Goal: Information Seeking & Learning: Find specific page/section

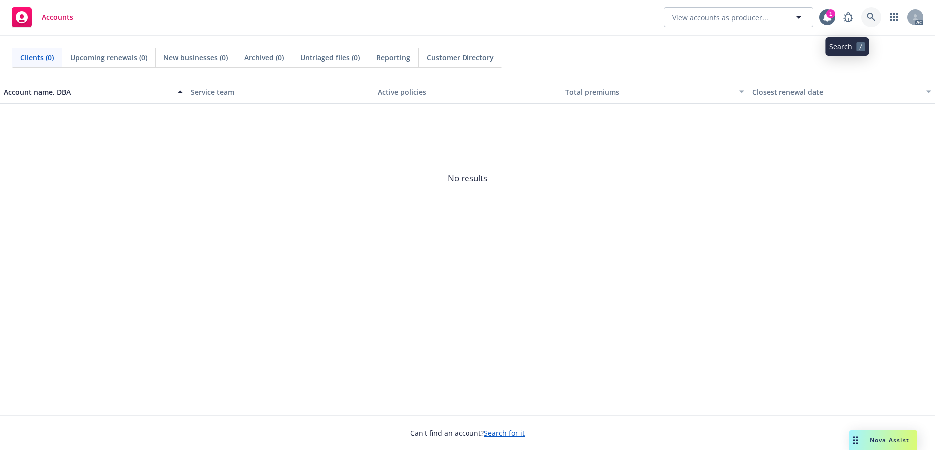
click at [867, 19] on icon at bounding box center [871, 17] width 9 height 9
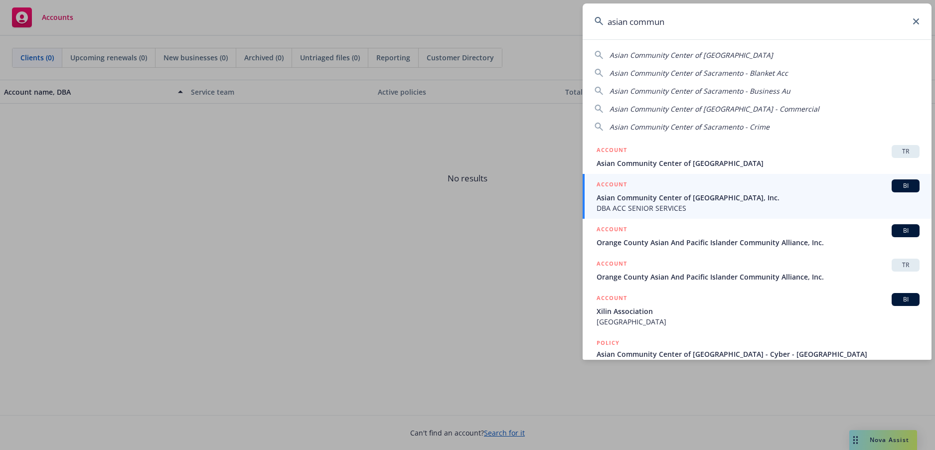
drag, startPoint x: 673, startPoint y: 25, endPoint x: 611, endPoint y: 28, distance: 61.4
click at [611, 28] on input "asian commun" at bounding box center [757, 21] width 349 height 36
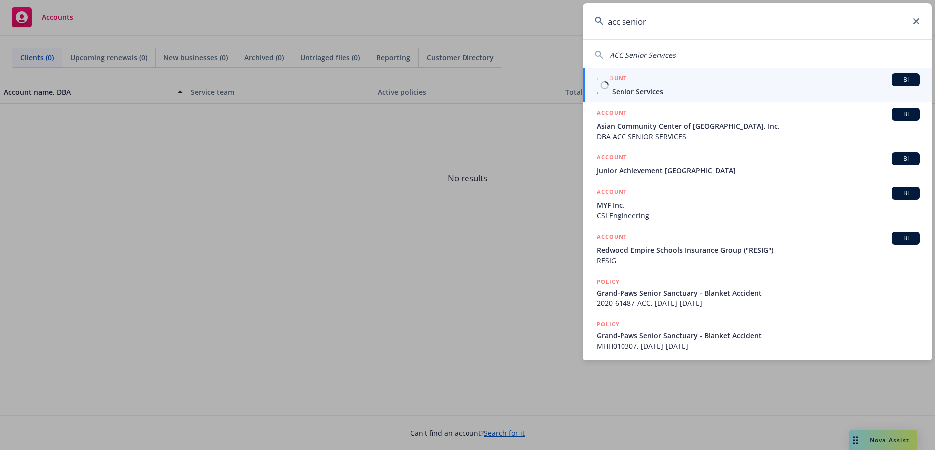
type input "acc senior"
click at [651, 94] on span "ACC Senior Services" at bounding box center [758, 91] width 323 height 10
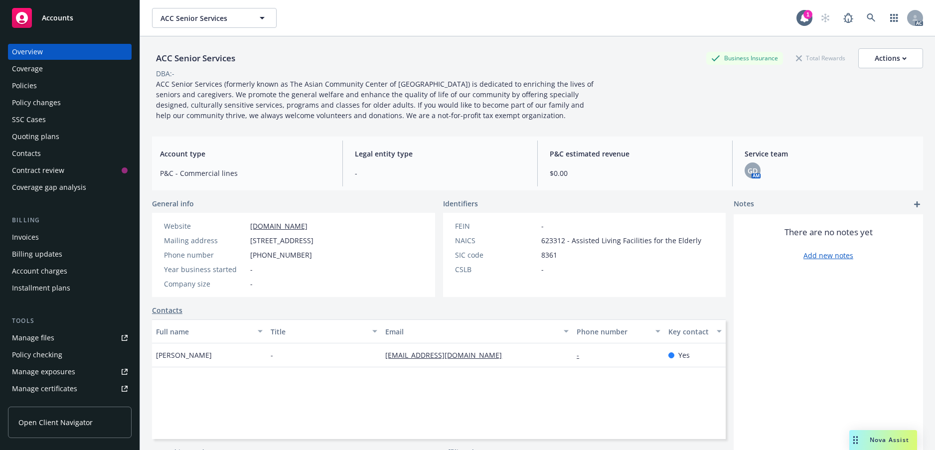
click at [54, 94] on div "Policies" at bounding box center [70, 86] width 116 height 16
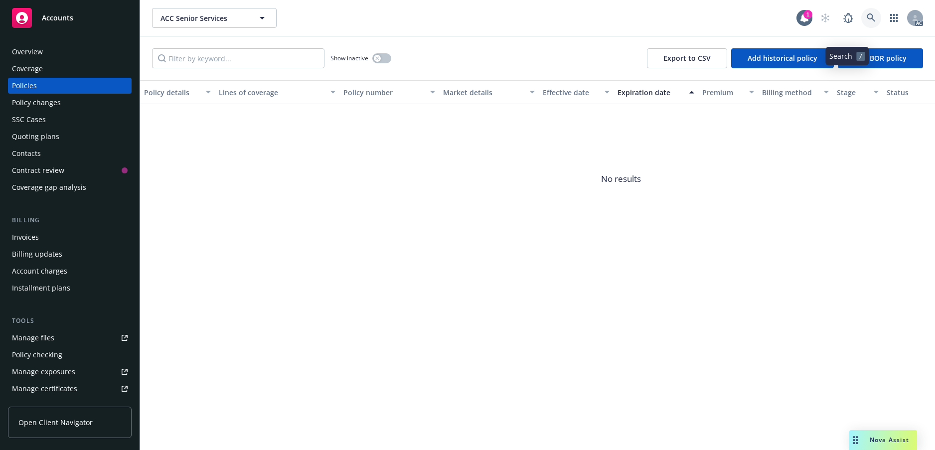
click at [867, 22] on icon at bounding box center [871, 17] width 9 height 9
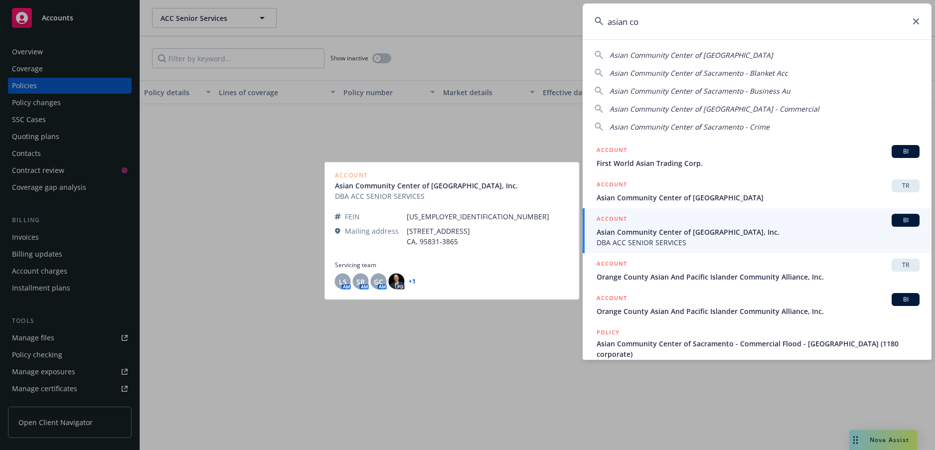
type input "asian co"
click at [739, 233] on span "Asian Community Center of [GEOGRAPHIC_DATA], Inc." at bounding box center [758, 232] width 323 height 10
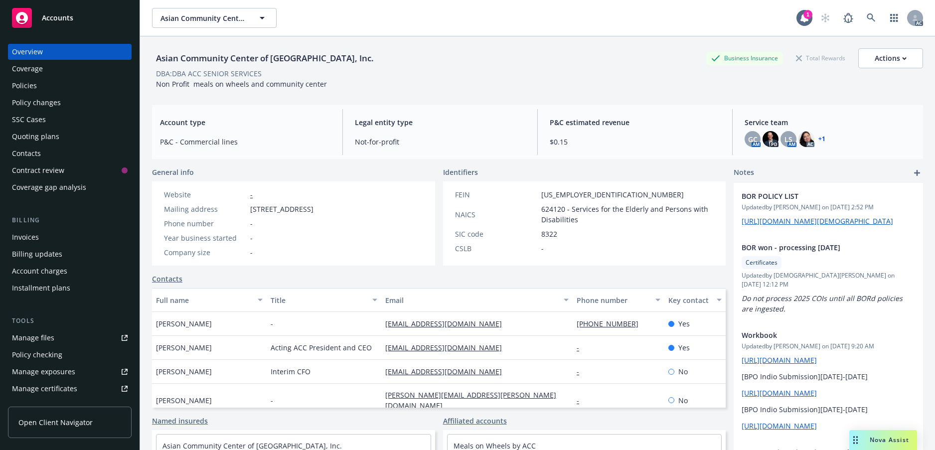
click at [58, 94] on div "Policies" at bounding box center [70, 86] width 116 height 16
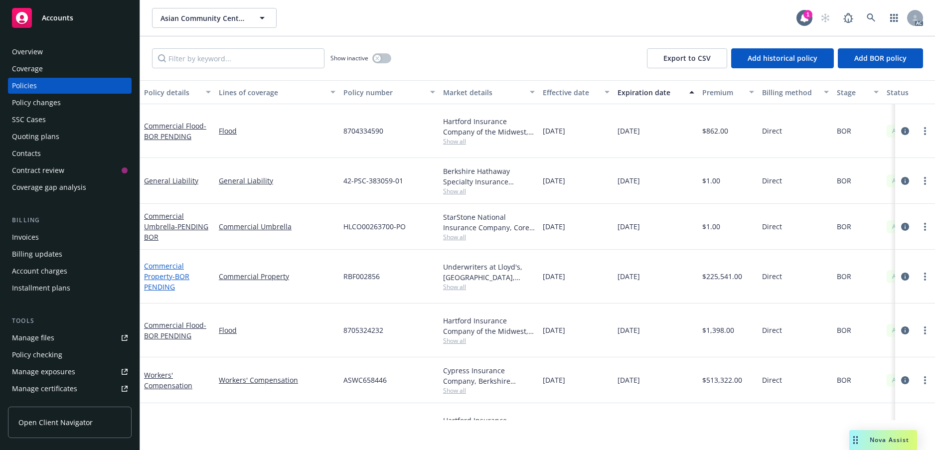
click at [182, 292] on span "- BOR PENDING" at bounding box center [166, 282] width 45 height 20
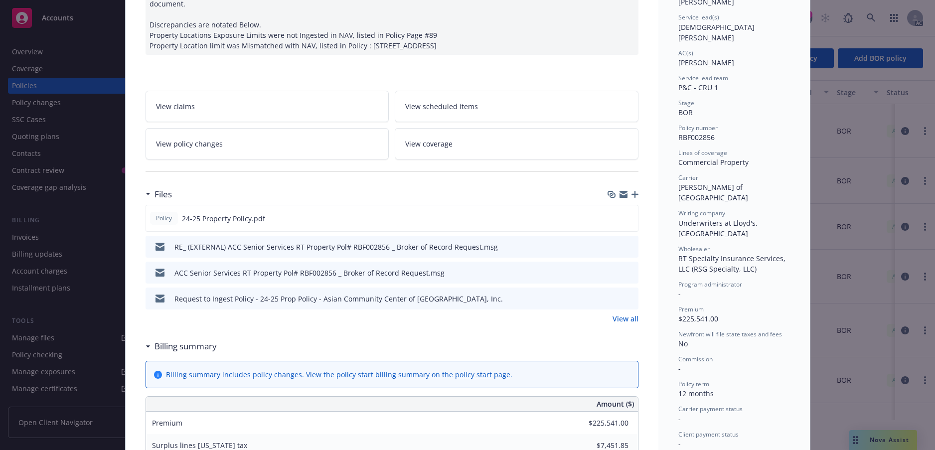
scroll to position [150, 0]
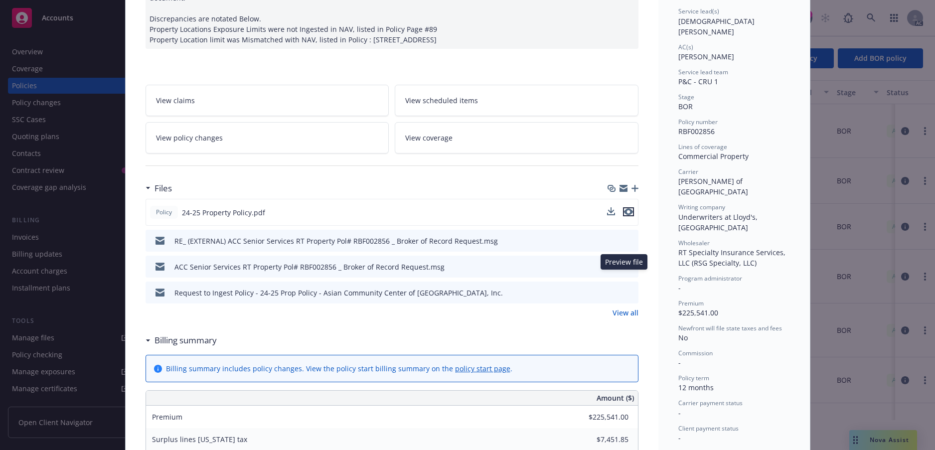
click at [624, 215] on icon "preview file" at bounding box center [628, 211] width 9 height 7
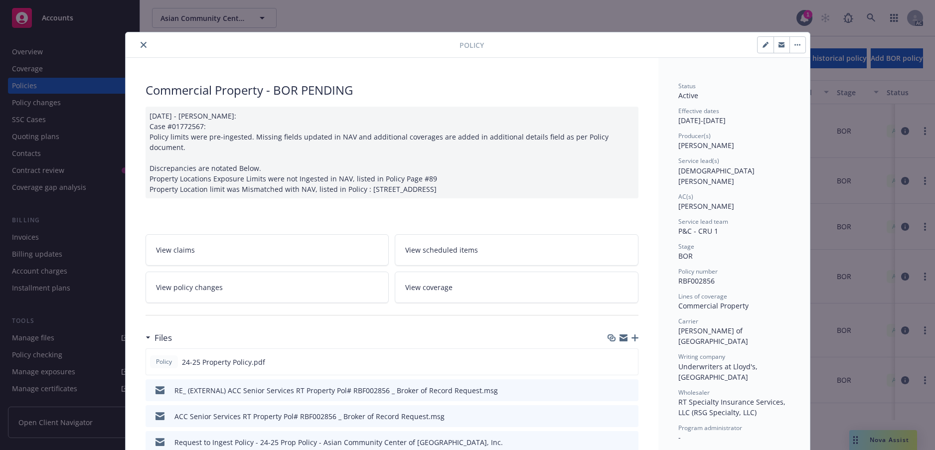
click at [147, 48] on icon "close" at bounding box center [144, 45] width 6 height 6
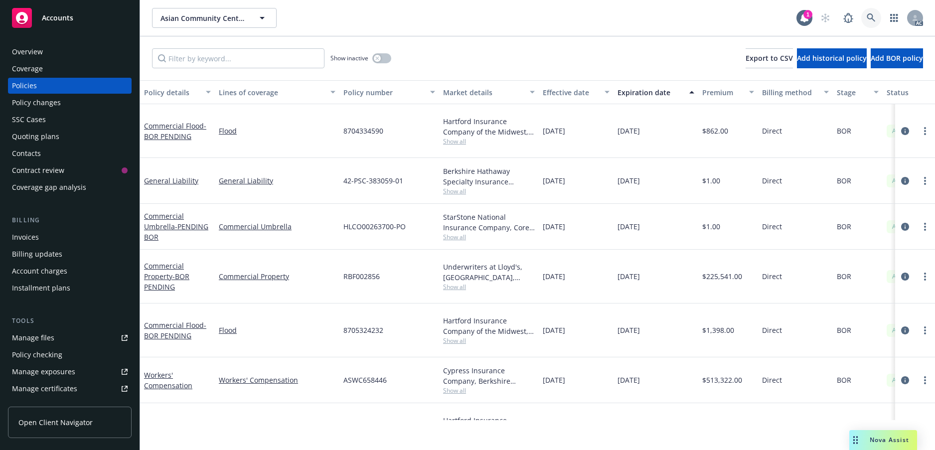
click at [867, 22] on icon at bounding box center [871, 17] width 9 height 9
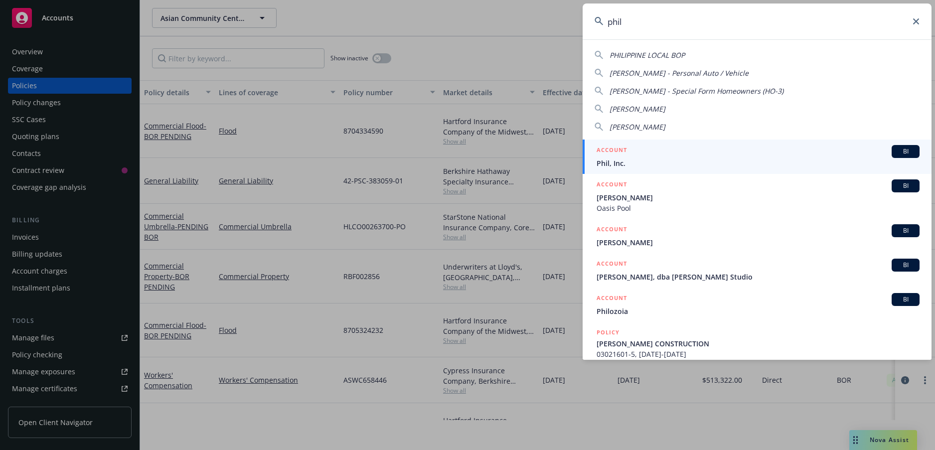
type input "phil"
click at [625, 157] on h5 "ACCOUNT" at bounding box center [612, 151] width 30 height 12
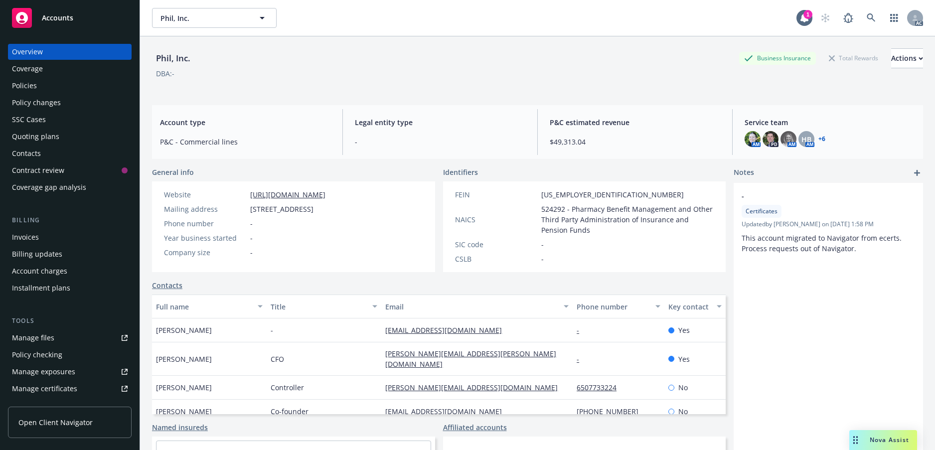
click at [37, 94] on div "Policies" at bounding box center [24, 86] width 25 height 16
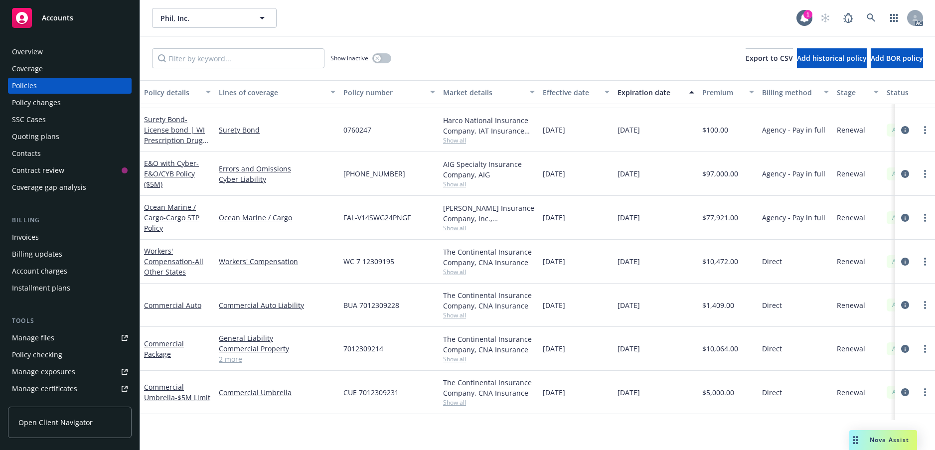
scroll to position [449, 0]
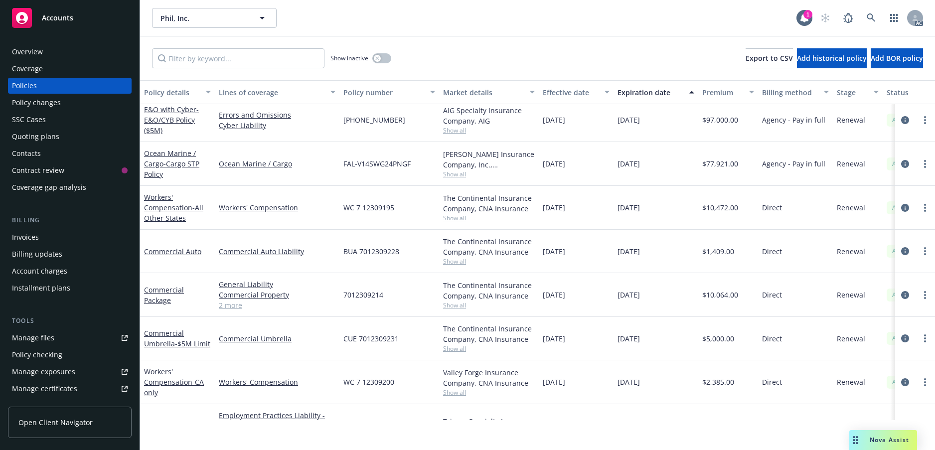
click at [34, 60] on div "Overview" at bounding box center [27, 52] width 31 height 16
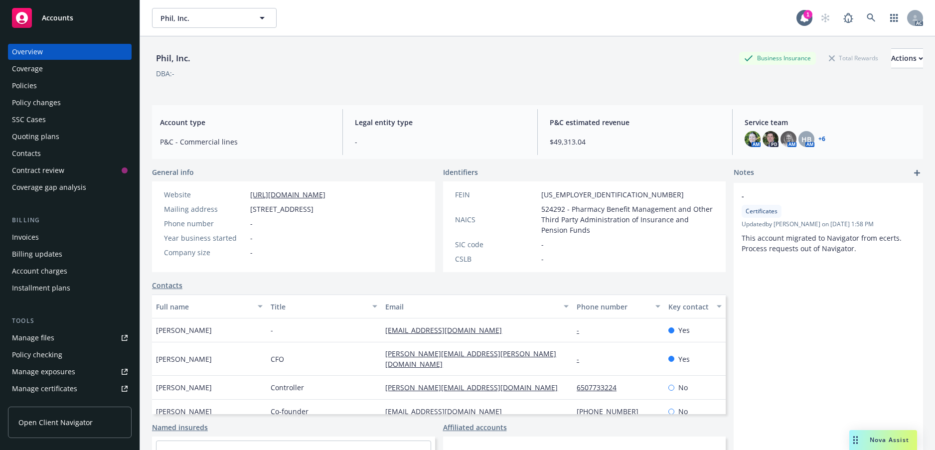
click at [36, 94] on div "Policies" at bounding box center [24, 86] width 25 height 16
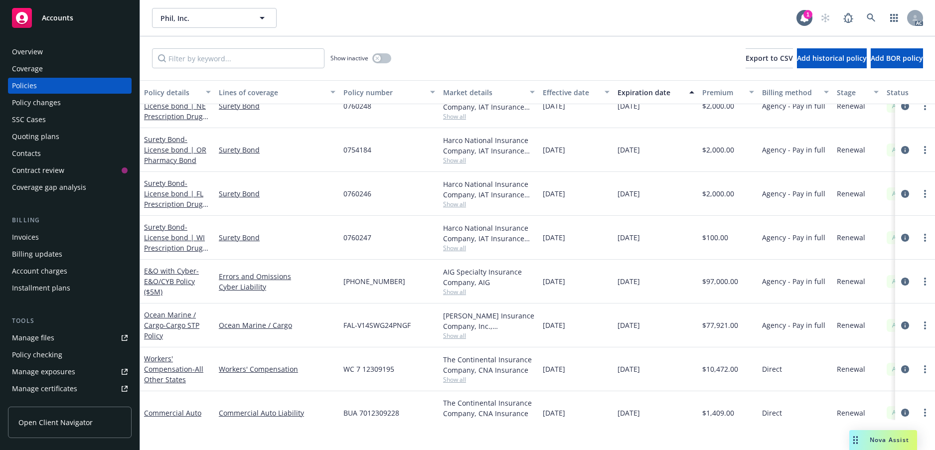
scroll to position [399, 0]
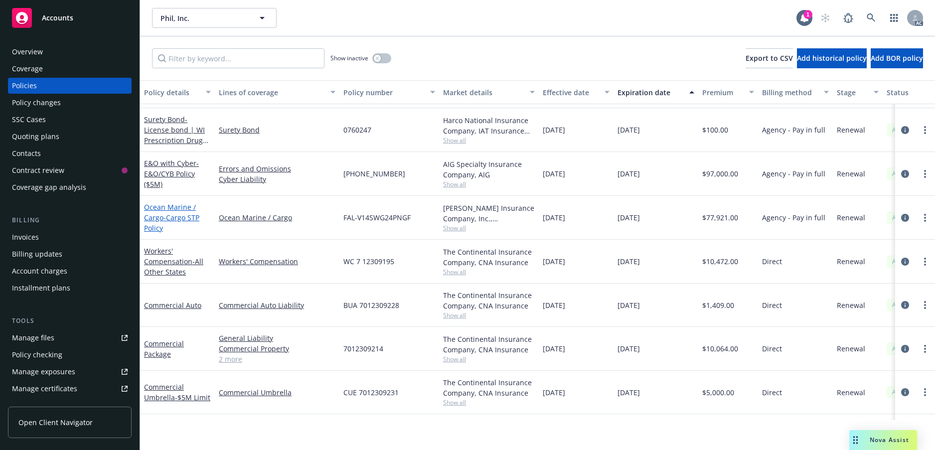
click at [171, 233] on span "- Cargo STP Policy" at bounding box center [171, 223] width 55 height 20
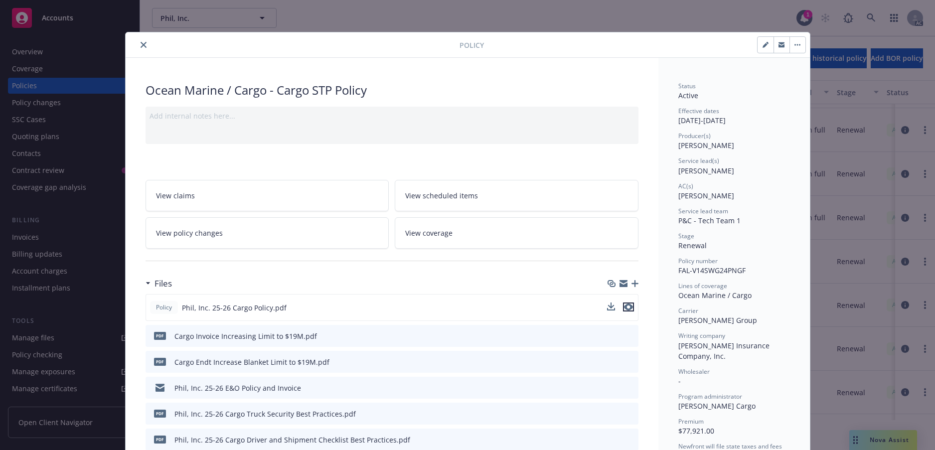
click at [626, 311] on icon "preview file" at bounding box center [628, 307] width 9 height 7
